Goal: Information Seeking & Learning: Learn about a topic

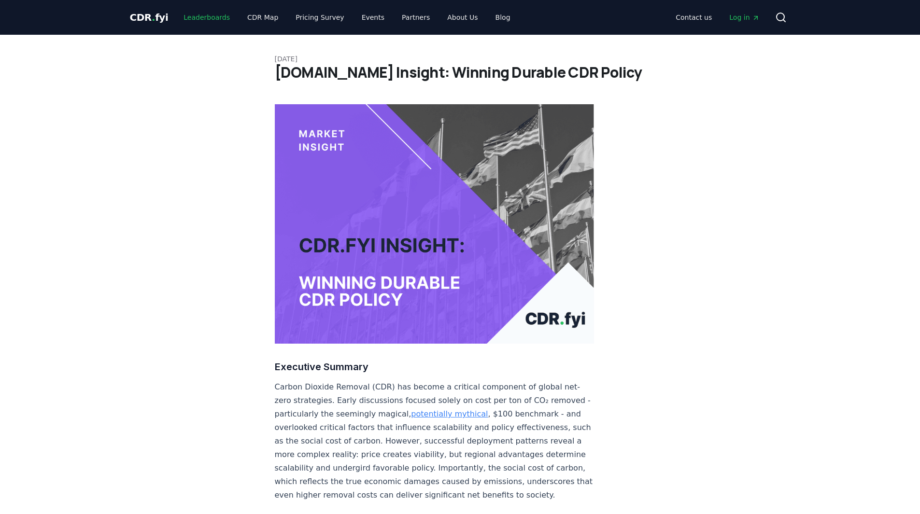
click at [218, 19] on link "Leaderboards" at bounding box center [207, 17] width 62 height 17
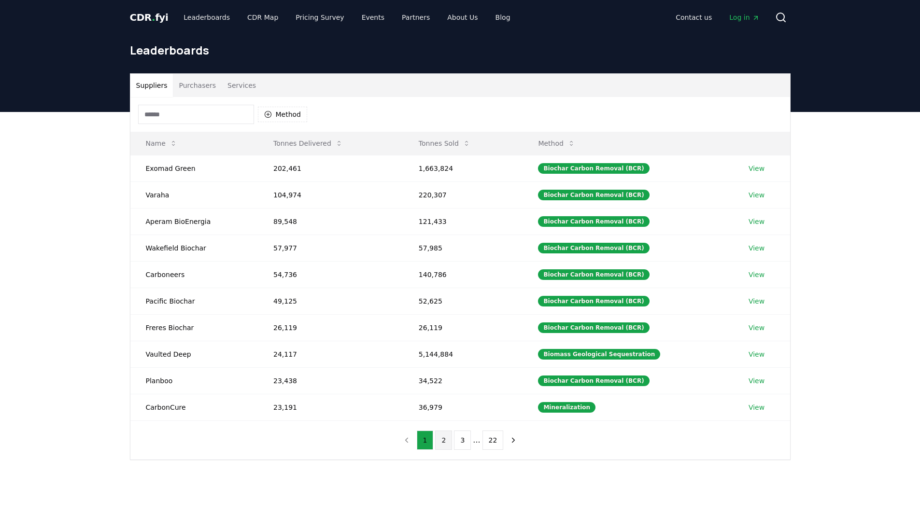
click at [443, 442] on button "2" at bounding box center [443, 440] width 17 height 19
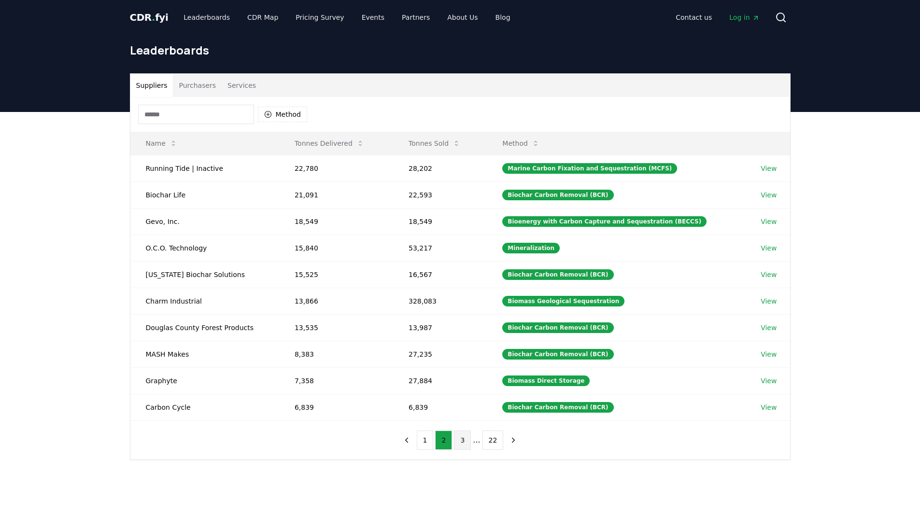
click at [464, 441] on button "3" at bounding box center [462, 440] width 17 height 19
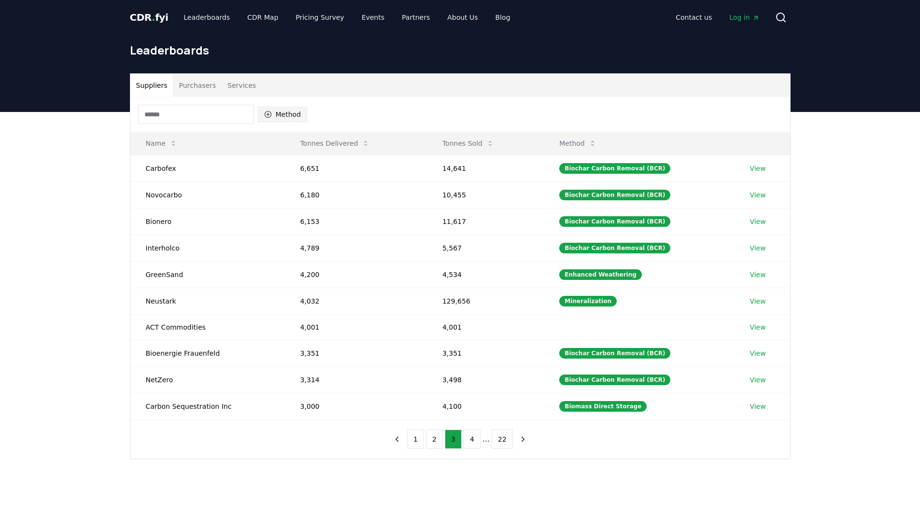
click at [293, 119] on button "Method" at bounding box center [283, 114] width 50 height 15
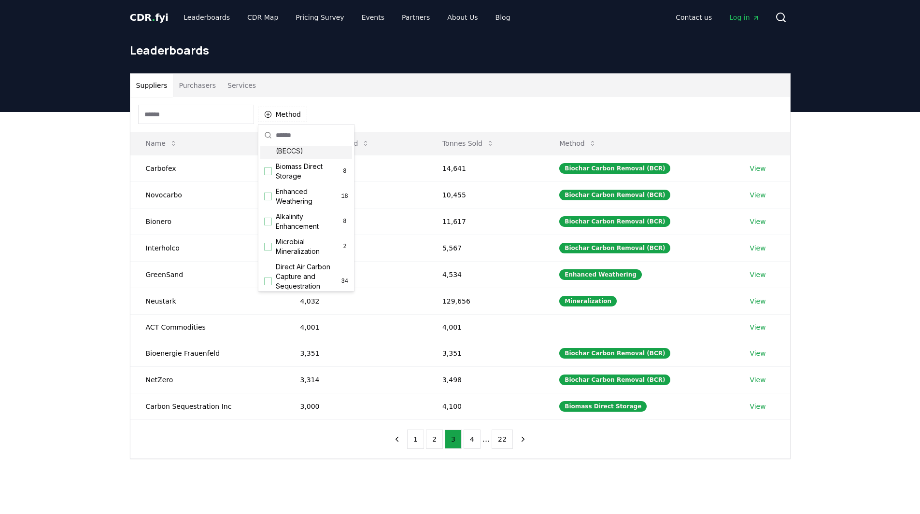
scroll to position [68, 0]
click at [296, 256] on span "Biomass Direct Storage" at bounding box center [309, 246] width 66 height 19
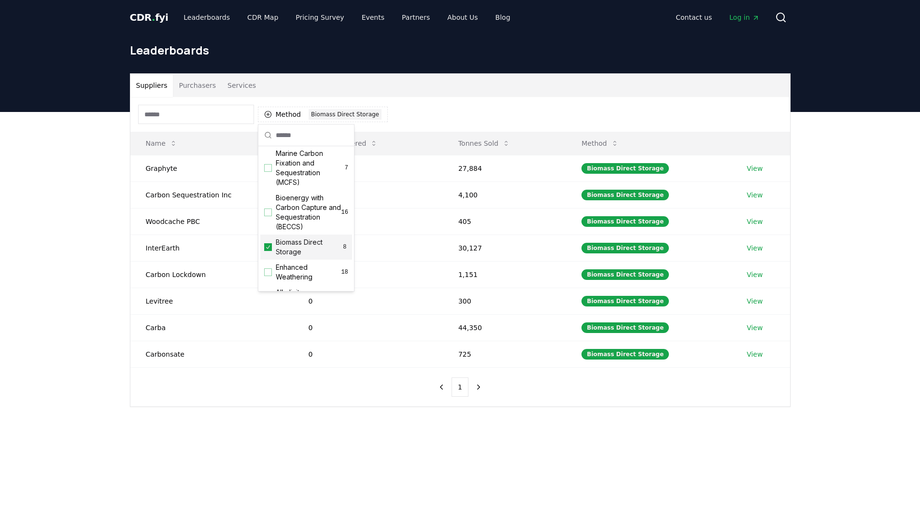
click at [287, 257] on span "Biomass Direct Storage" at bounding box center [309, 246] width 66 height 19
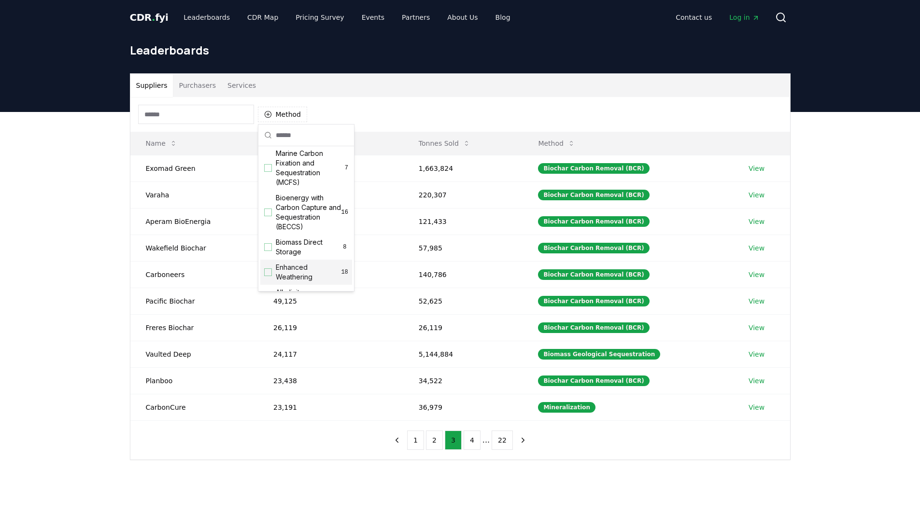
click at [285, 281] on span "Enhanced Weathering" at bounding box center [308, 272] width 65 height 19
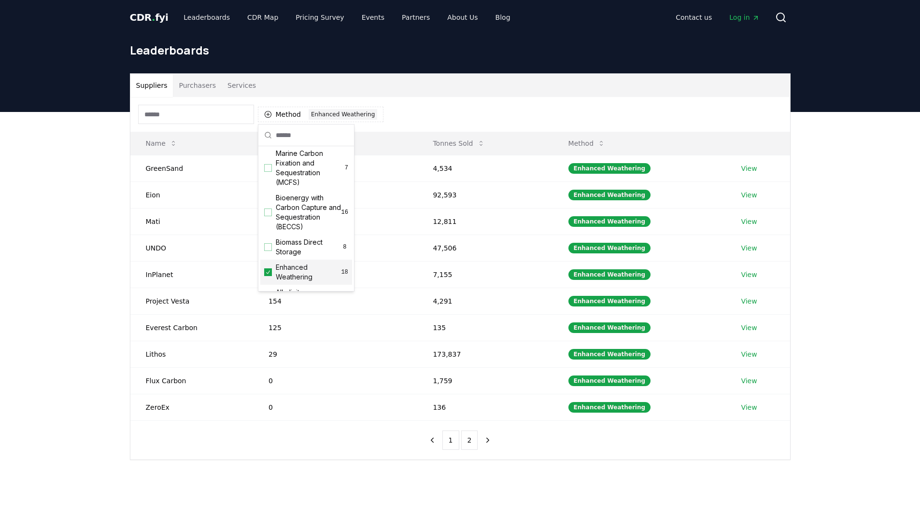
click at [90, 340] on div "Suppliers Purchasers Services Method 1 Enhanced Weathering Name Tonnes Delivere…" at bounding box center [460, 305] width 920 height 387
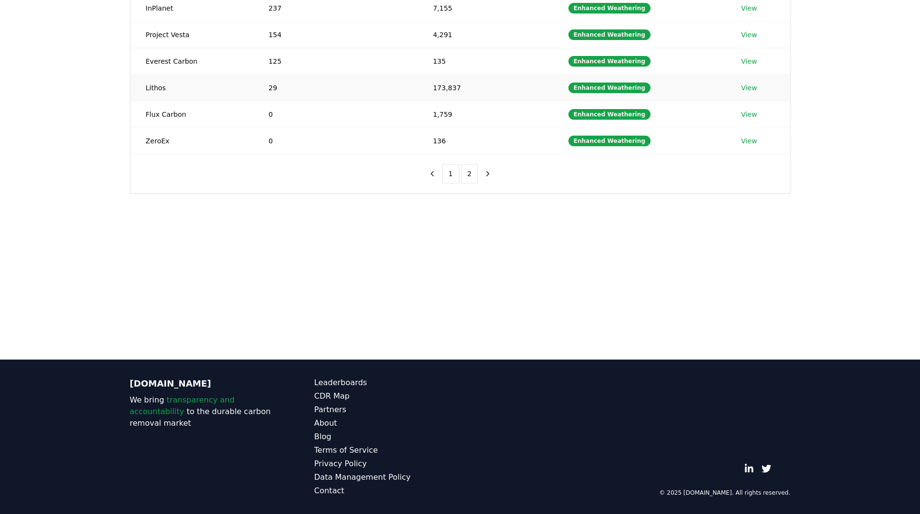
scroll to position [0, 0]
